Goal: Information Seeking & Learning: Compare options

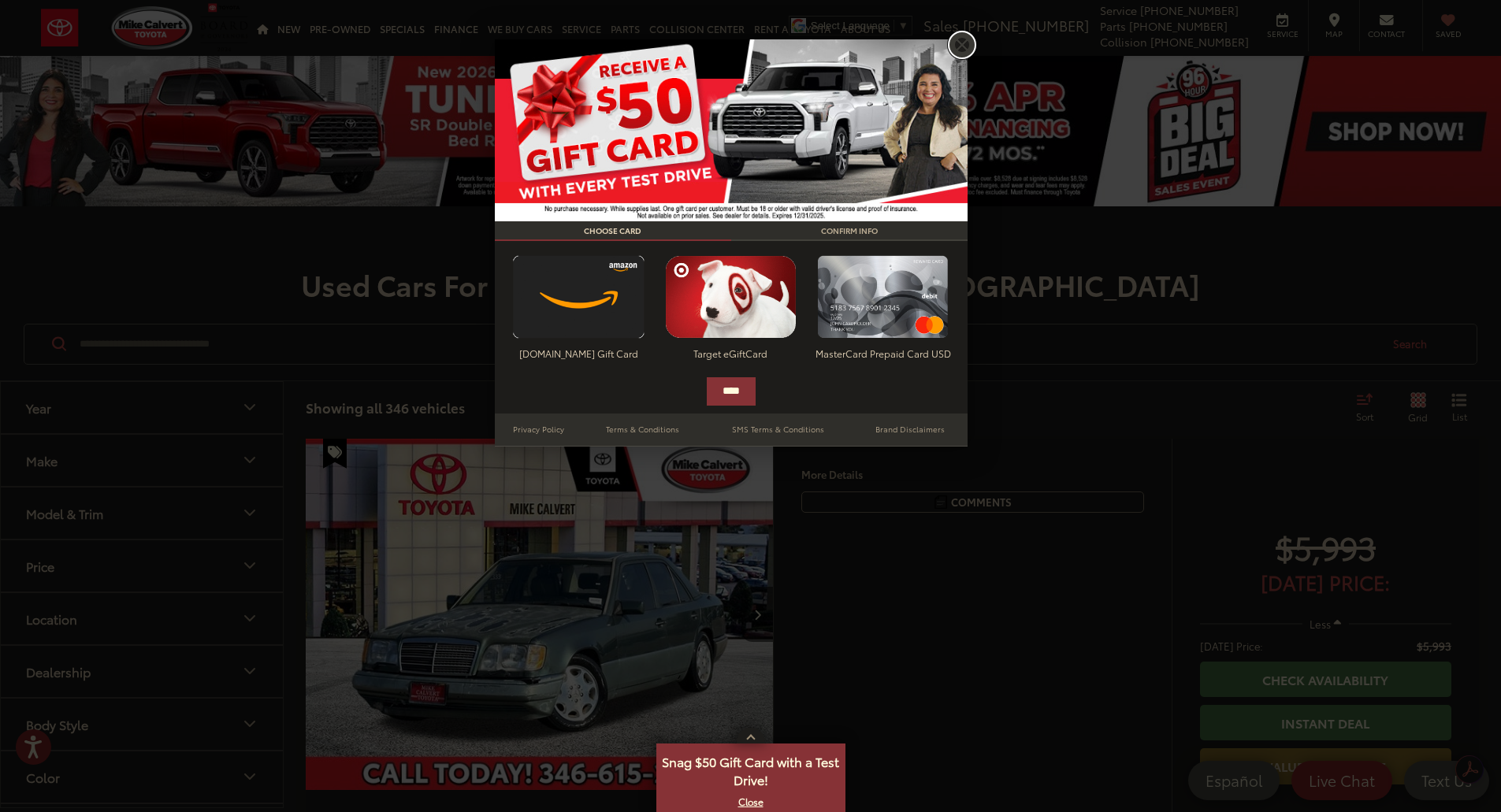
click at [961, 39] on link "X" at bounding box center [962, 45] width 27 height 27
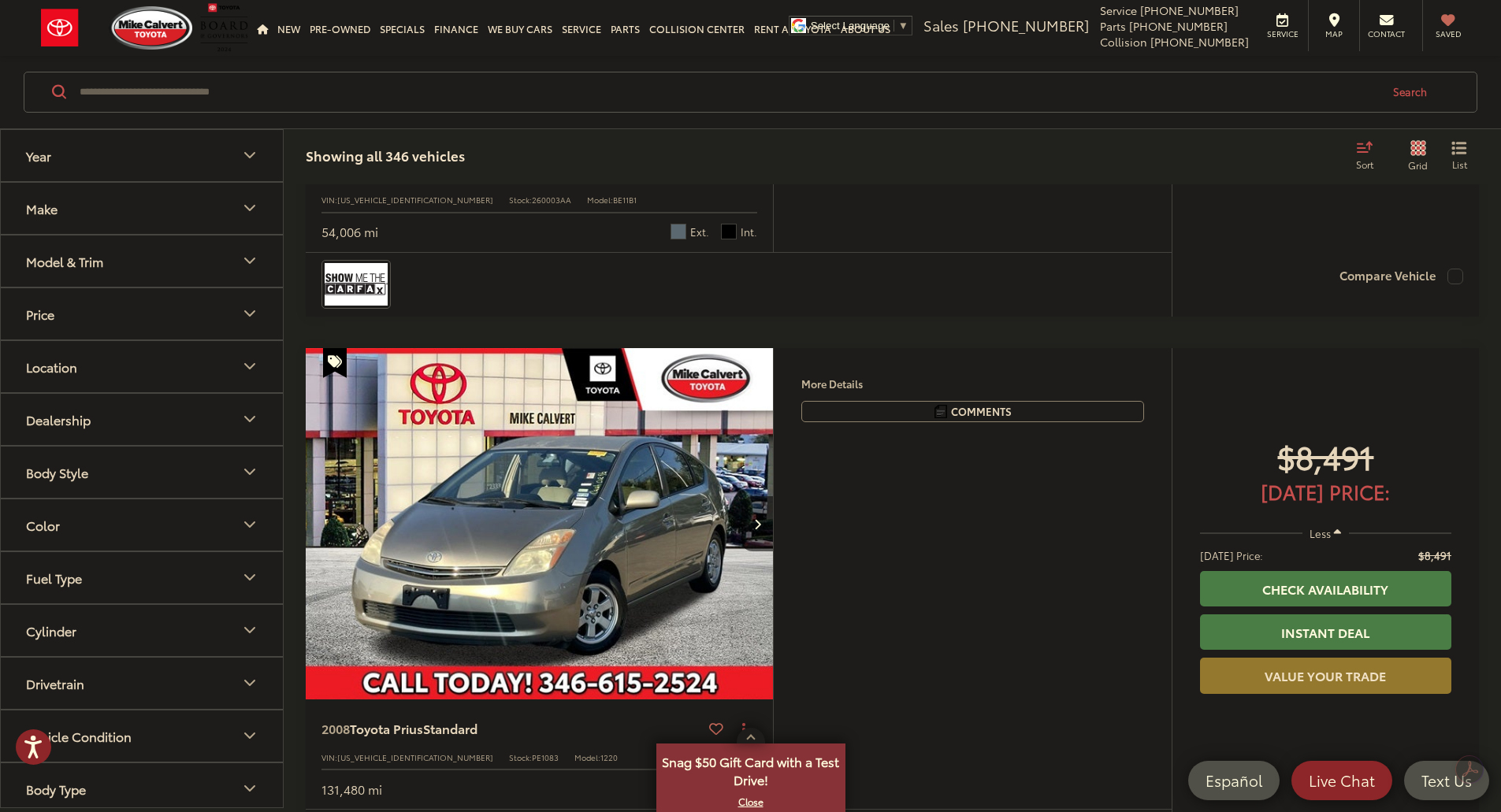
scroll to position [5278, 0]
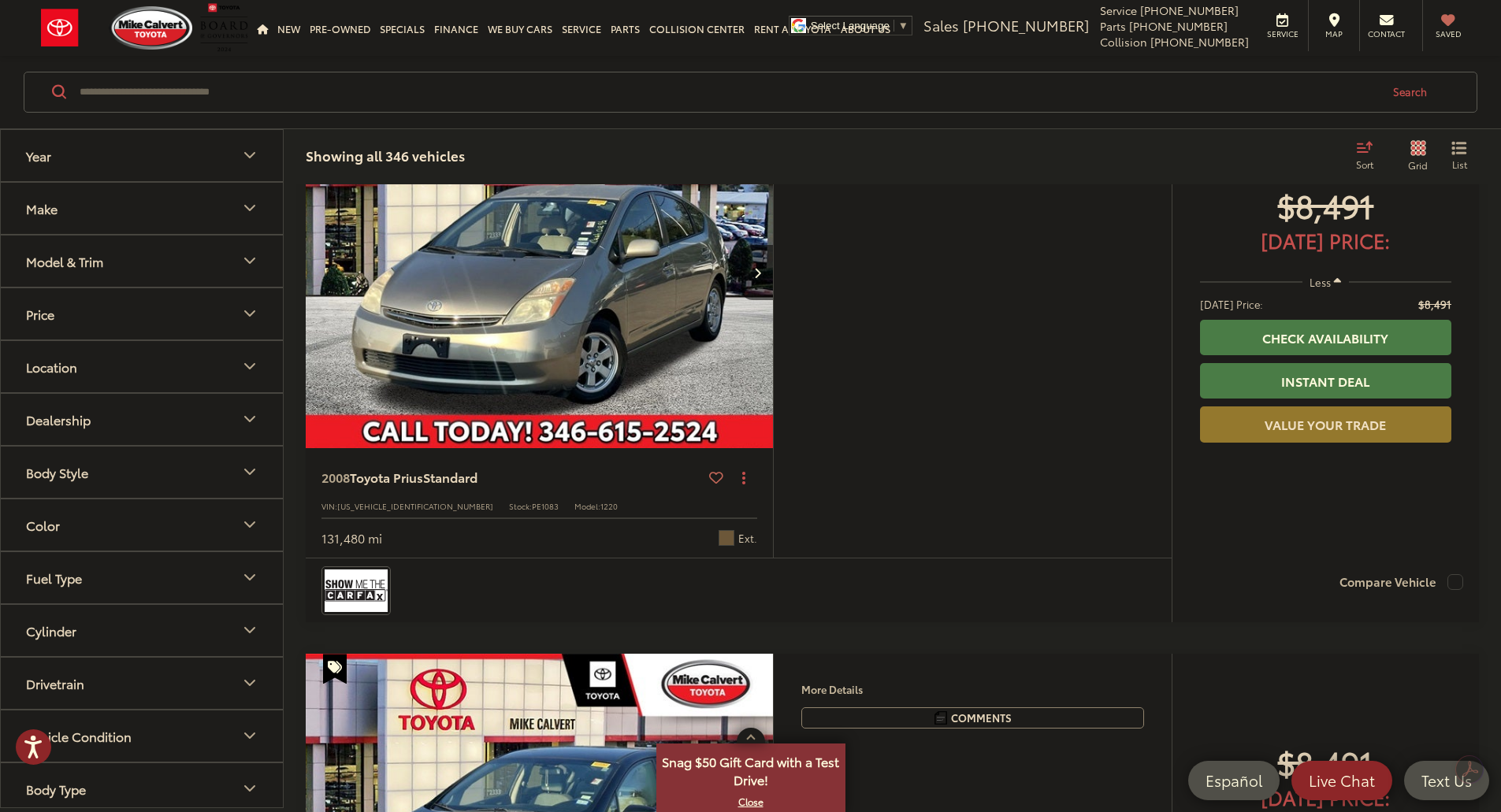
click at [230, 207] on button "Make" at bounding box center [143, 209] width 284 height 52
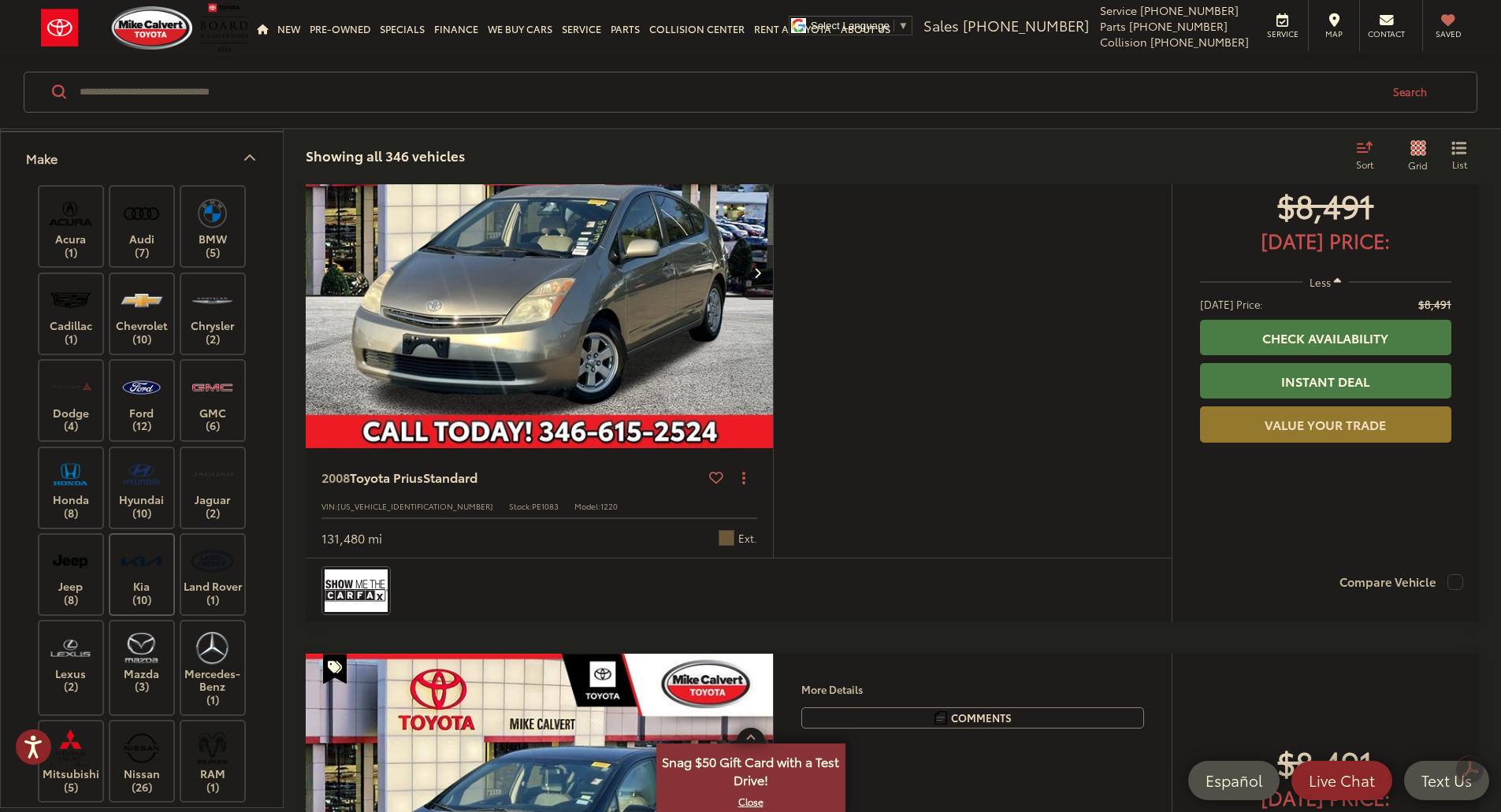
scroll to position [79, 0]
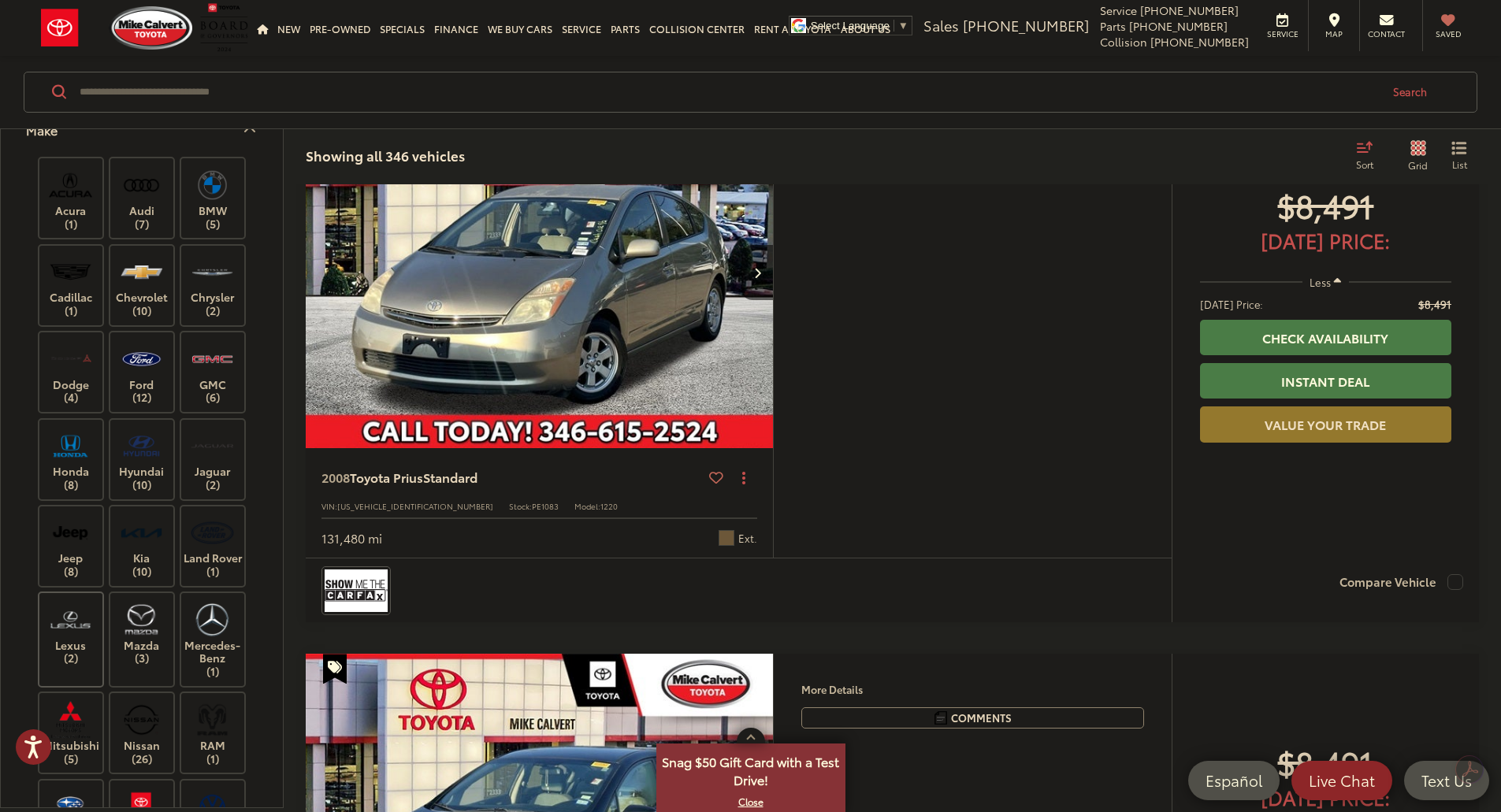
click at [72, 655] on label "Lexus (2)" at bounding box center [71, 633] width 64 height 64
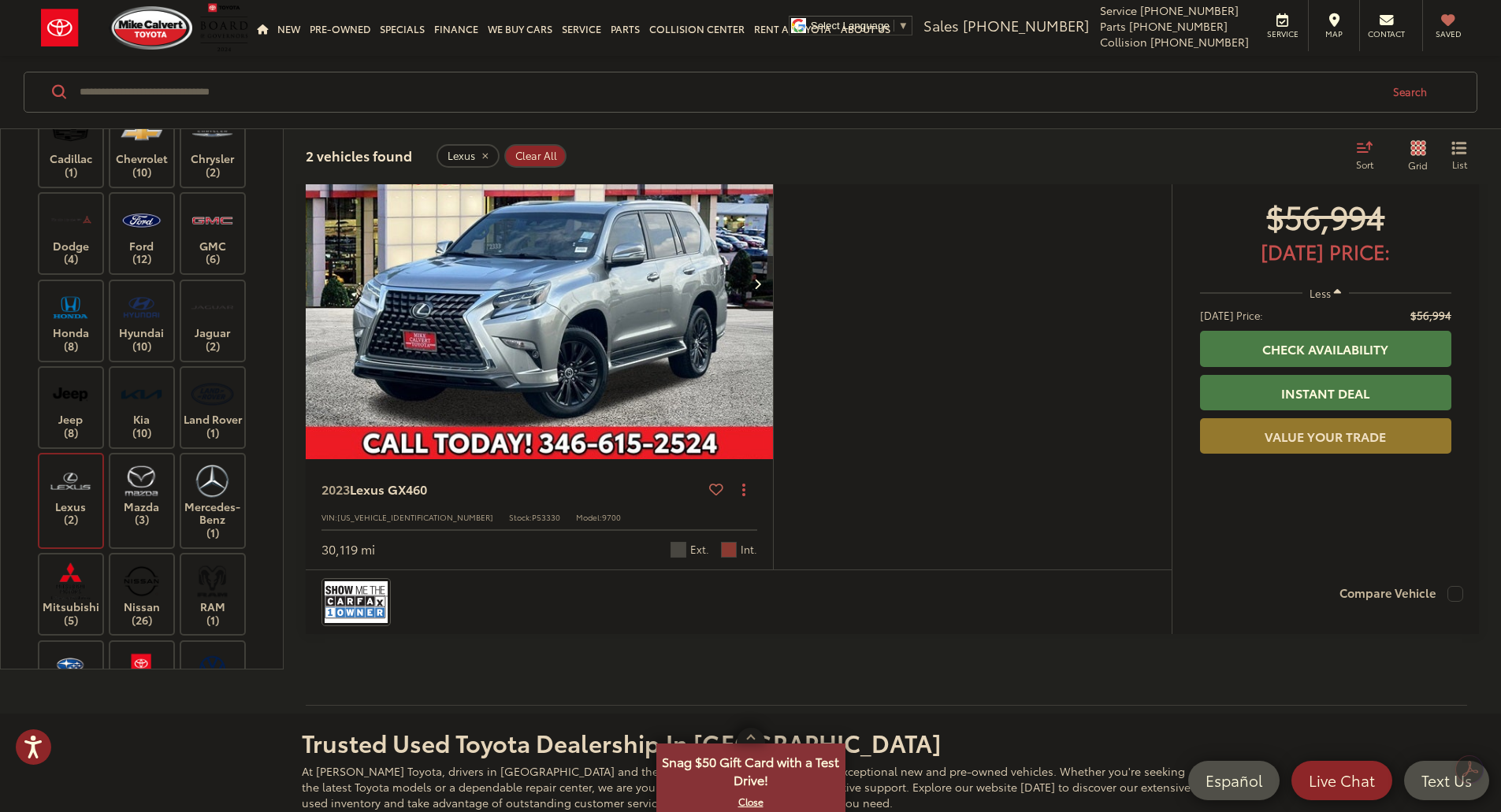
scroll to position [882, 0]
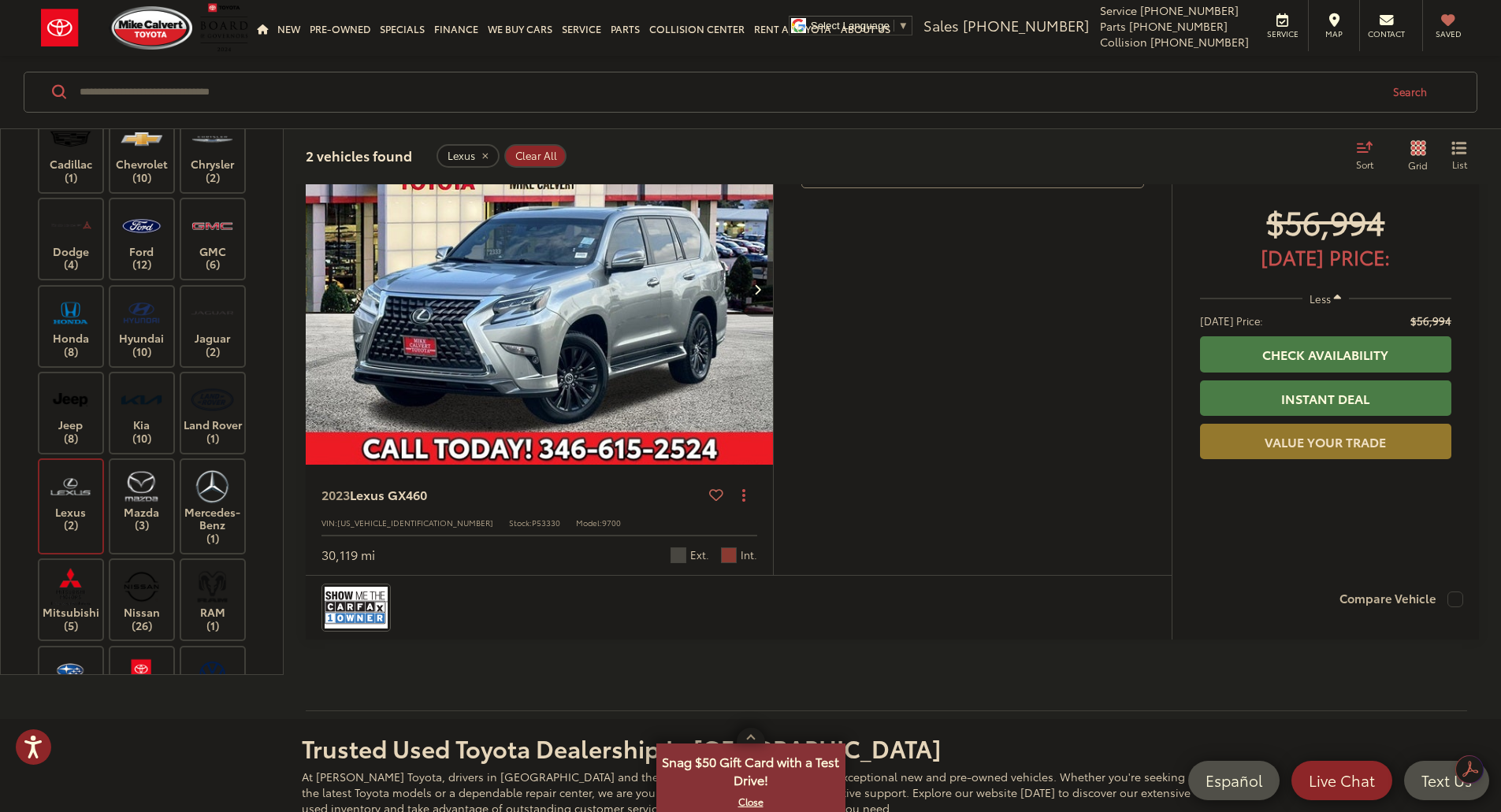
click at [0, 0] on button "More..." at bounding box center [0, 0] width 0 height 0
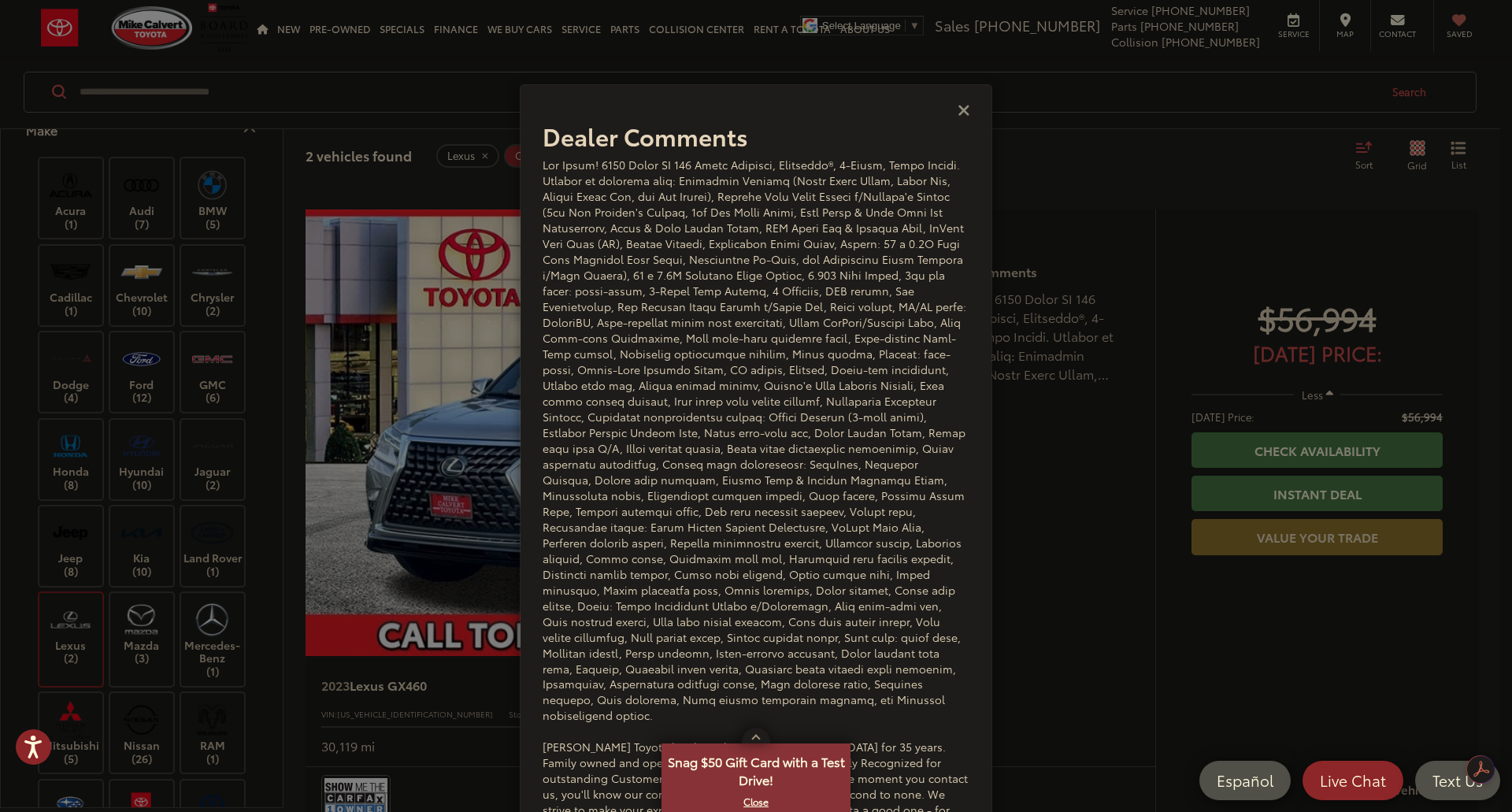
click at [958, 111] on icon "Close" at bounding box center [964, 108] width 13 height 16
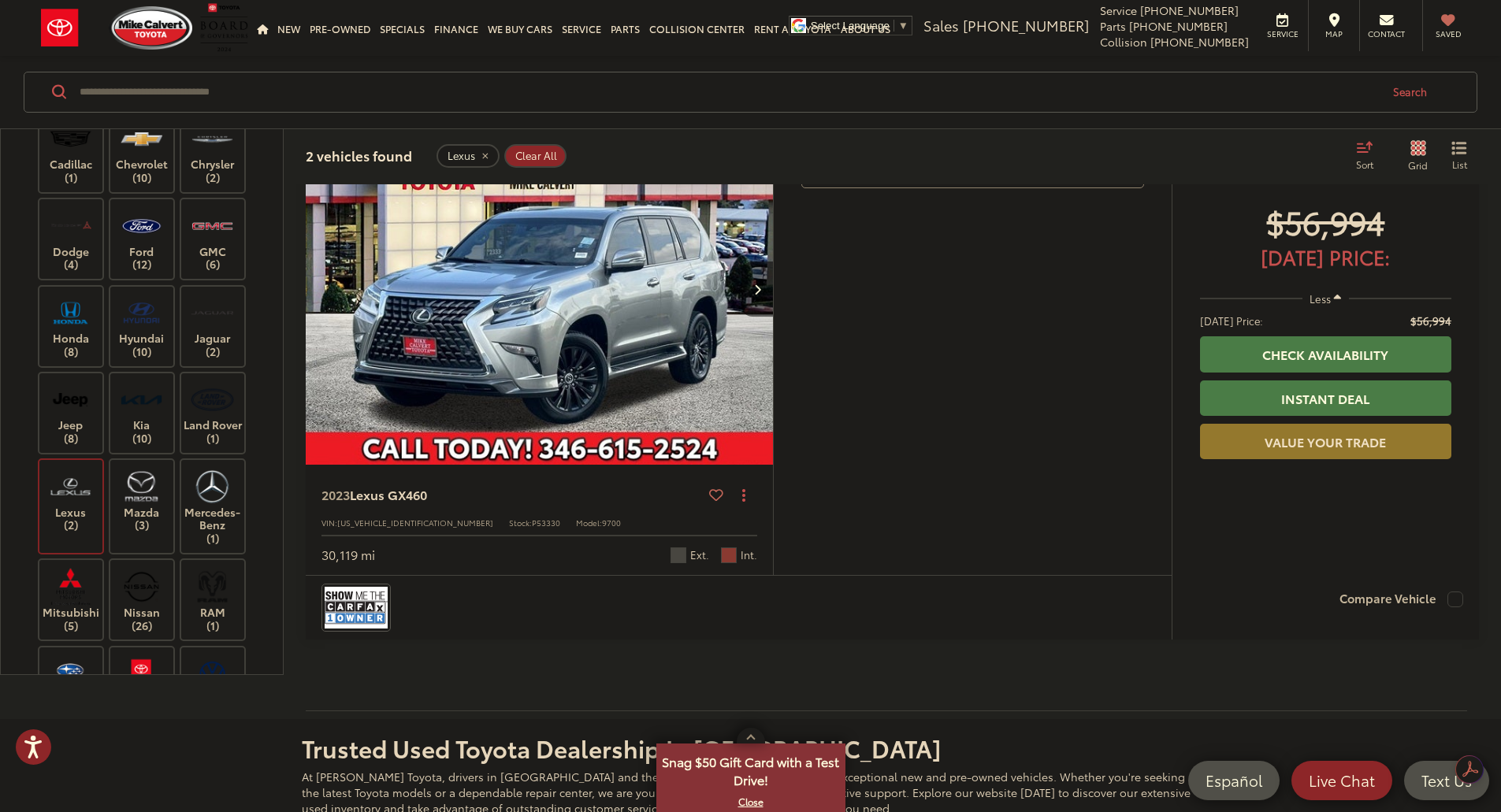
click at [70, 533] on label "Lexus (2)" at bounding box center [71, 500] width 64 height 64
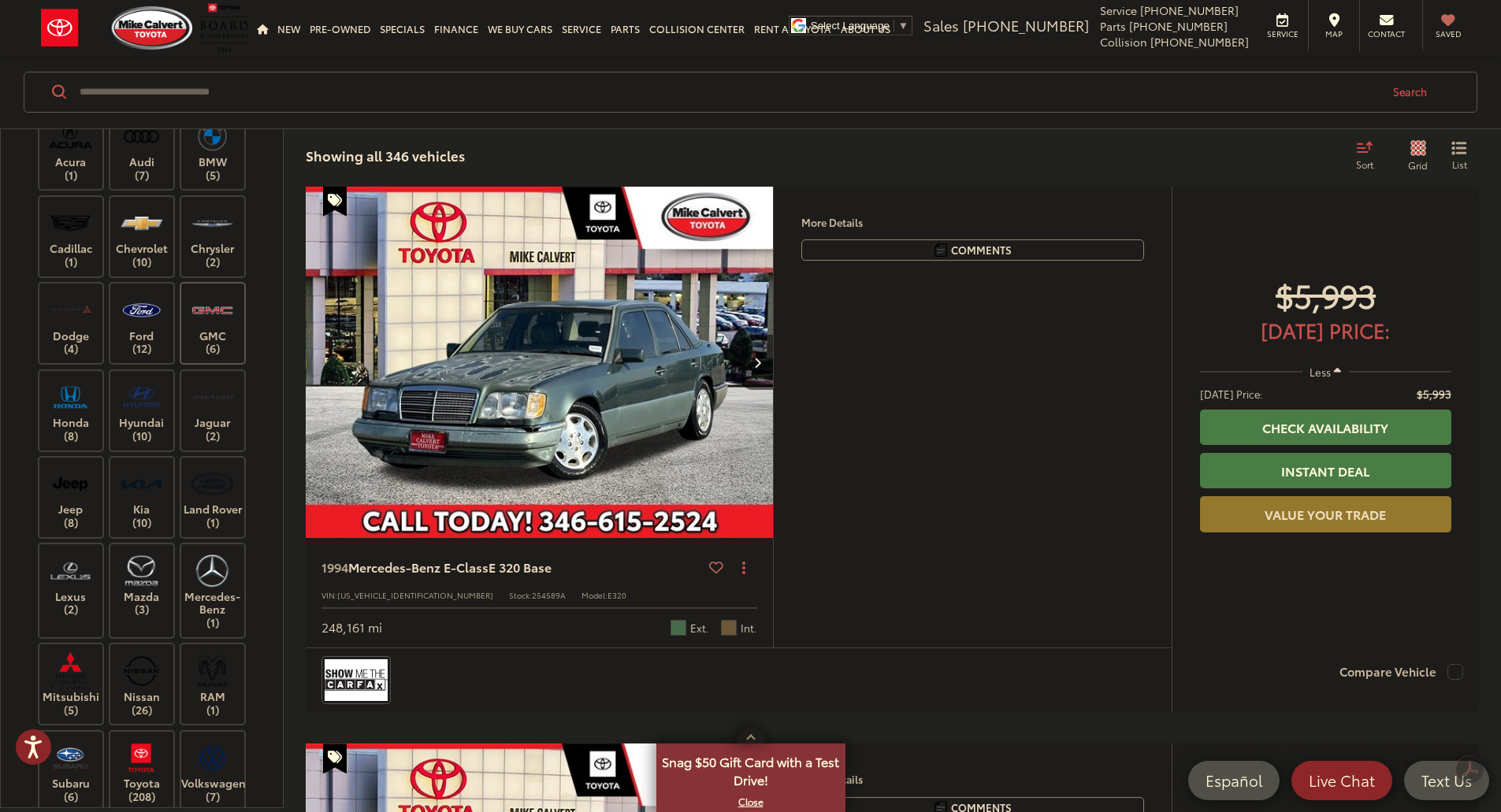
scroll to position [157, 0]
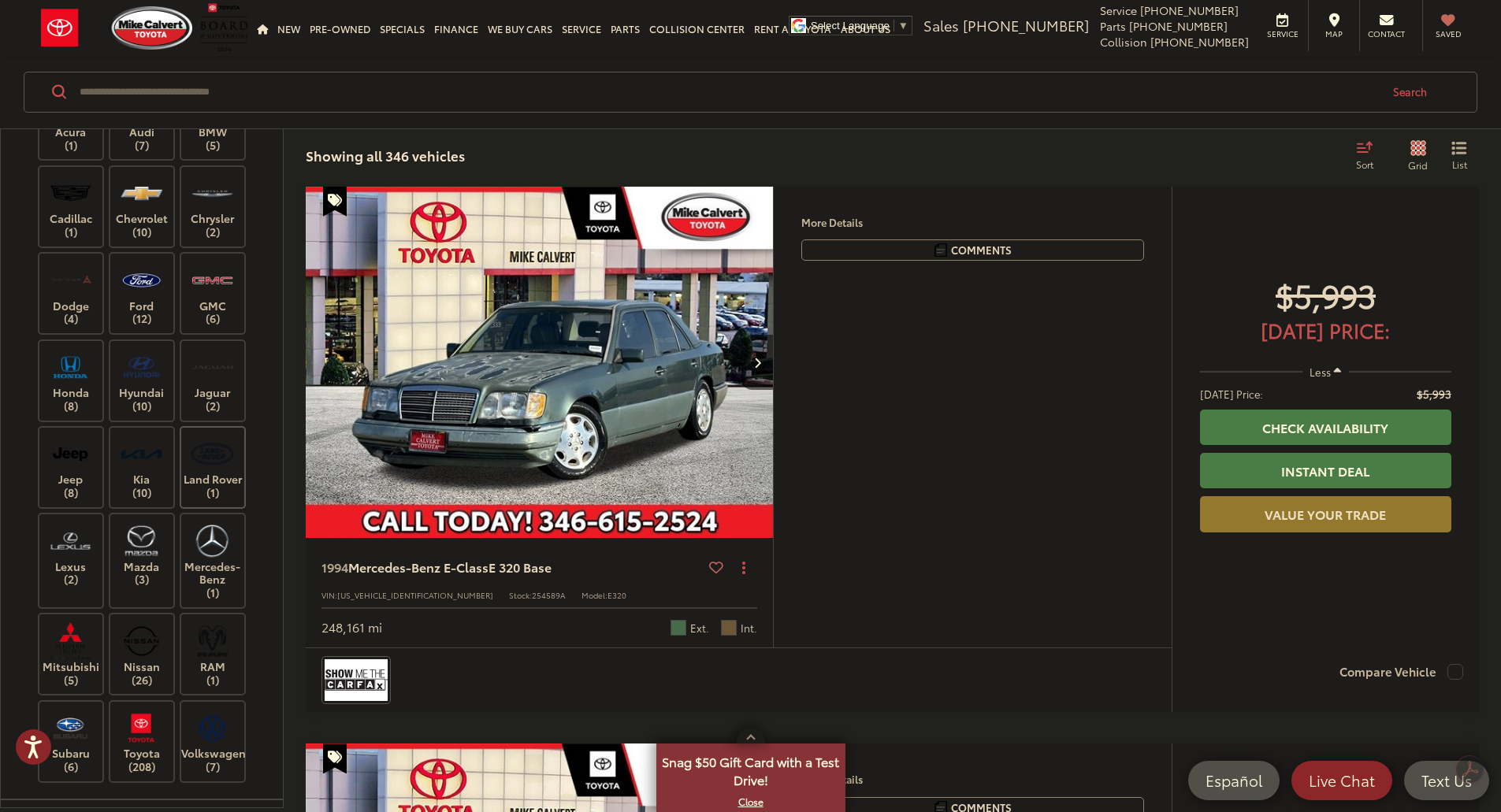
click at [217, 465] on img at bounding box center [212, 454] width 43 height 37
